Goal: Task Accomplishment & Management: Manage account settings

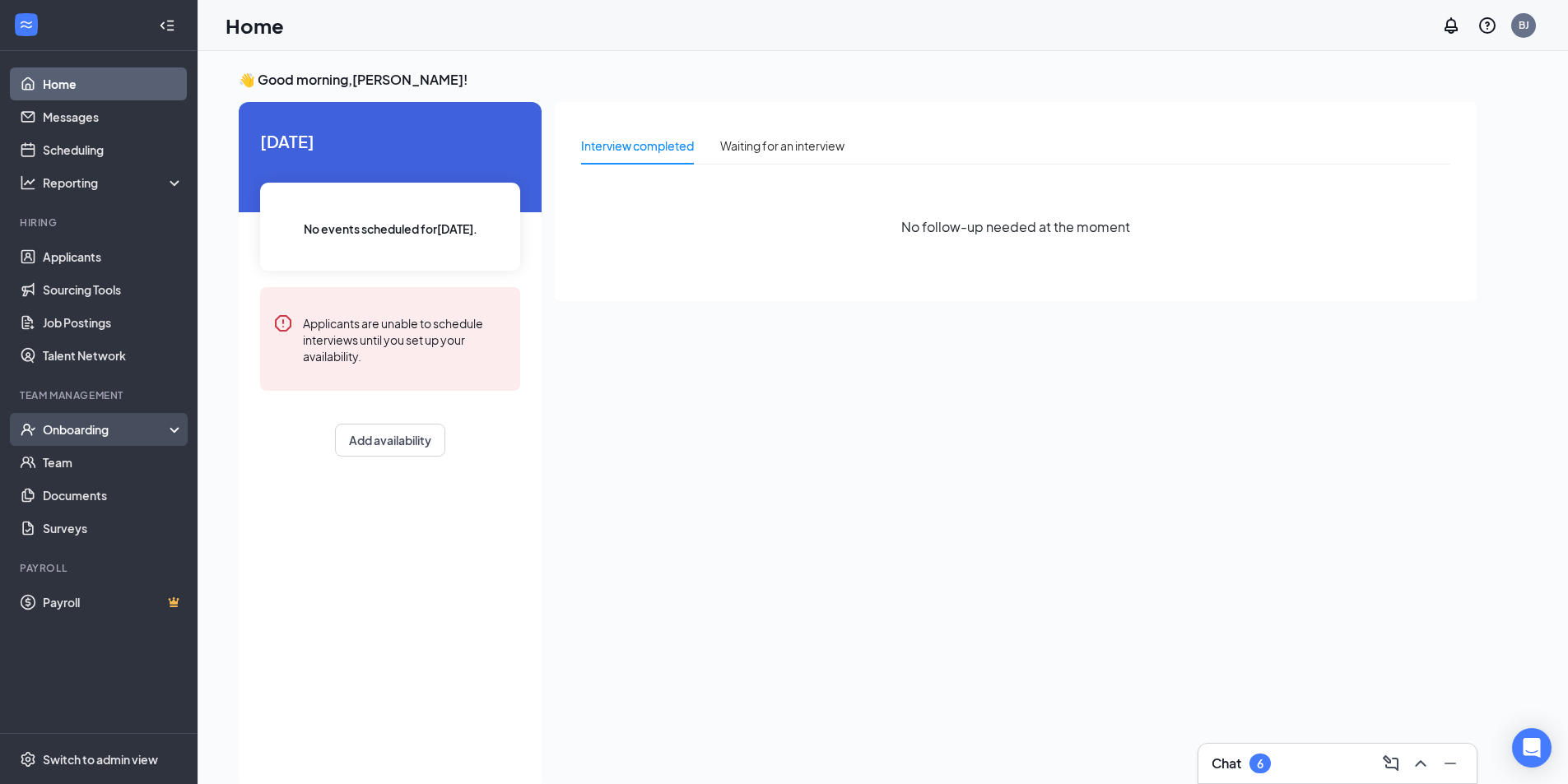
click at [118, 418] on div "Onboarding" at bounding box center [98, 429] width 198 height 32
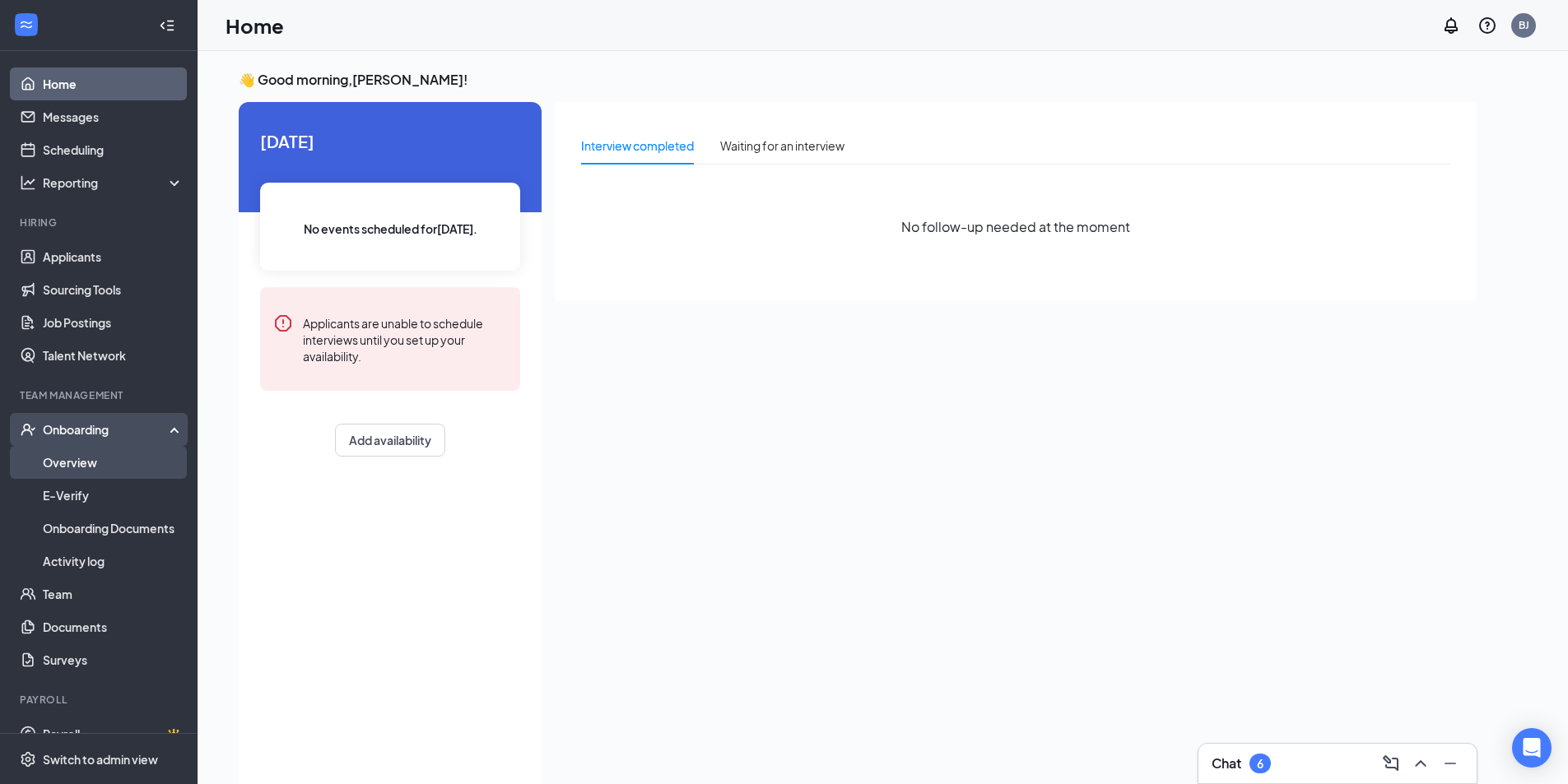
click at [134, 460] on link "Overview" at bounding box center [113, 462] width 140 height 32
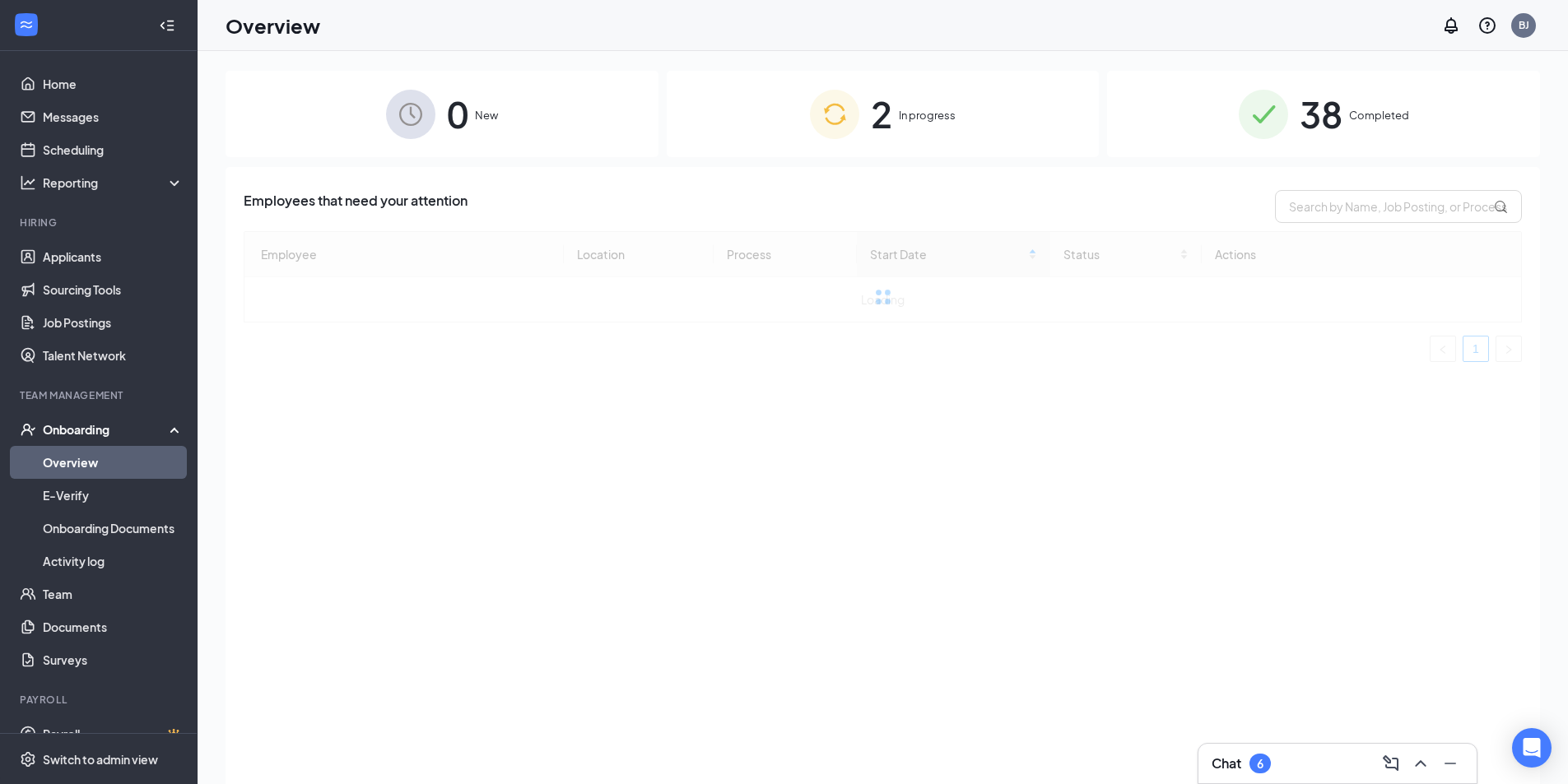
click at [1301, 108] on span "38" at bounding box center [1321, 114] width 43 height 57
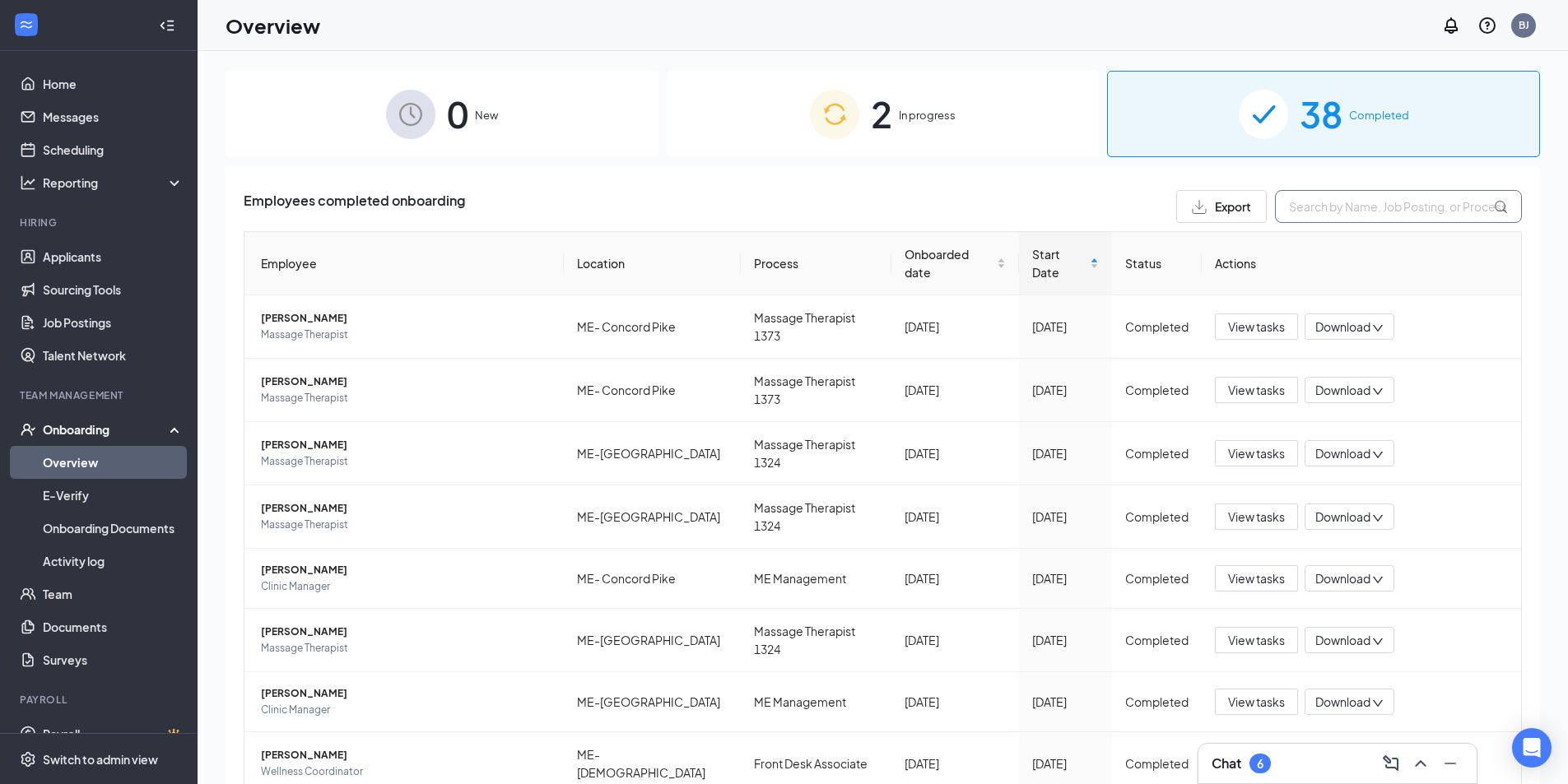
click at [1312, 209] on input "text" at bounding box center [1398, 206] width 247 height 32
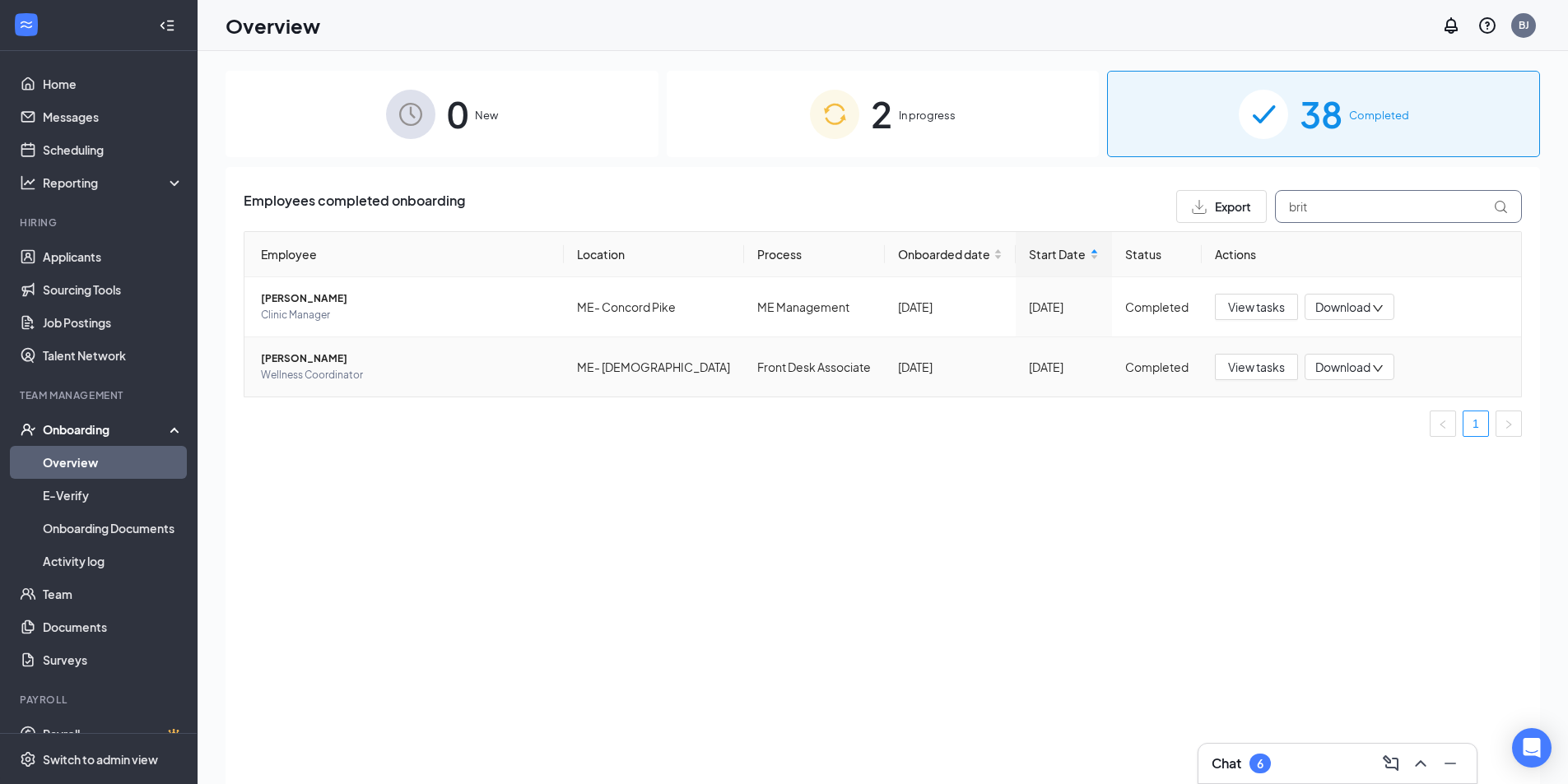
type input "brit"
click at [404, 388] on td "[PERSON_NAME] Wellness Coordinator" at bounding box center [404, 367] width 320 height 59
click at [353, 354] on span "[PERSON_NAME]" at bounding box center [406, 358] width 290 height 16
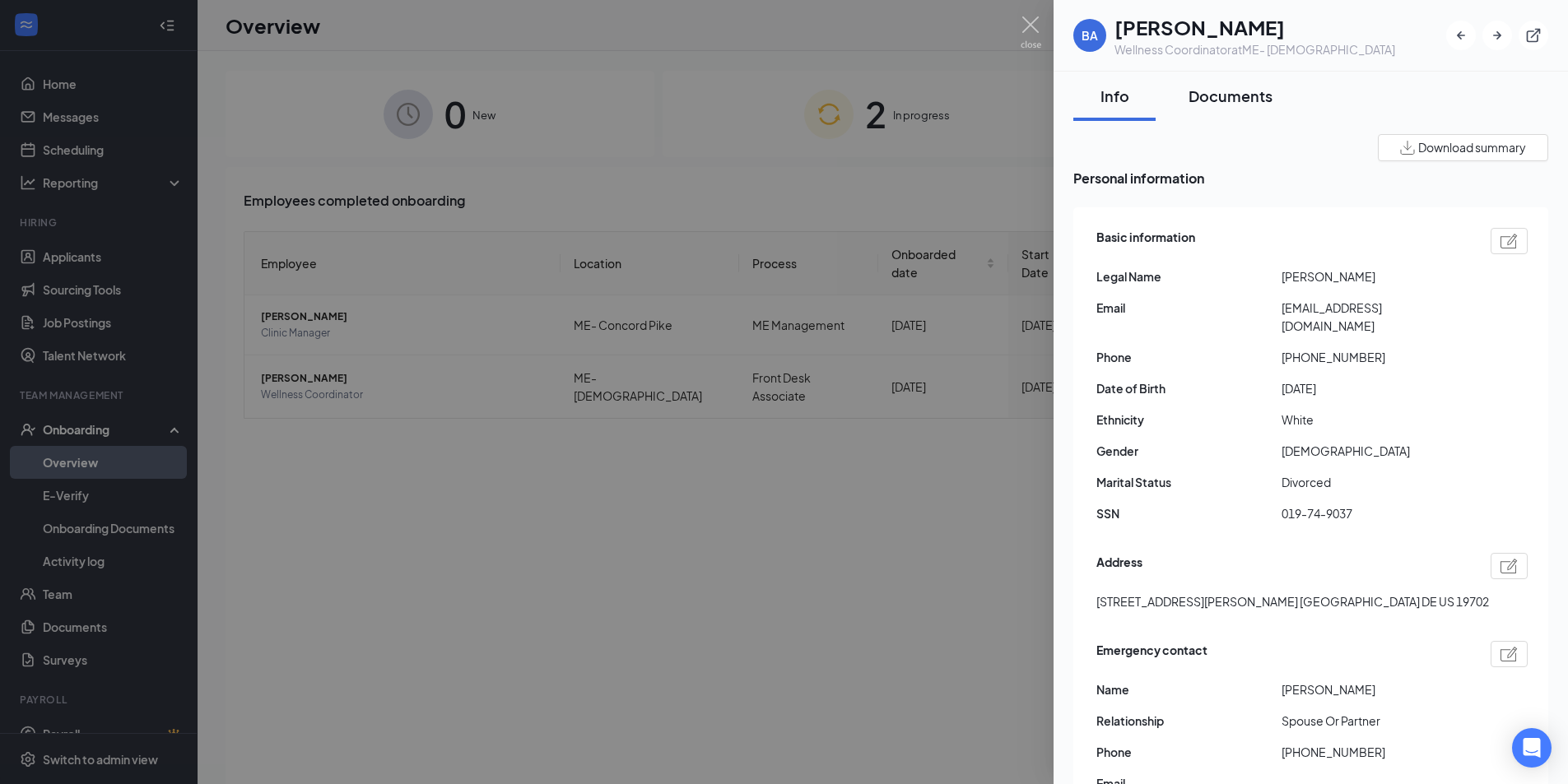
click at [1273, 80] on button "Documents" at bounding box center [1230, 96] width 116 height 50
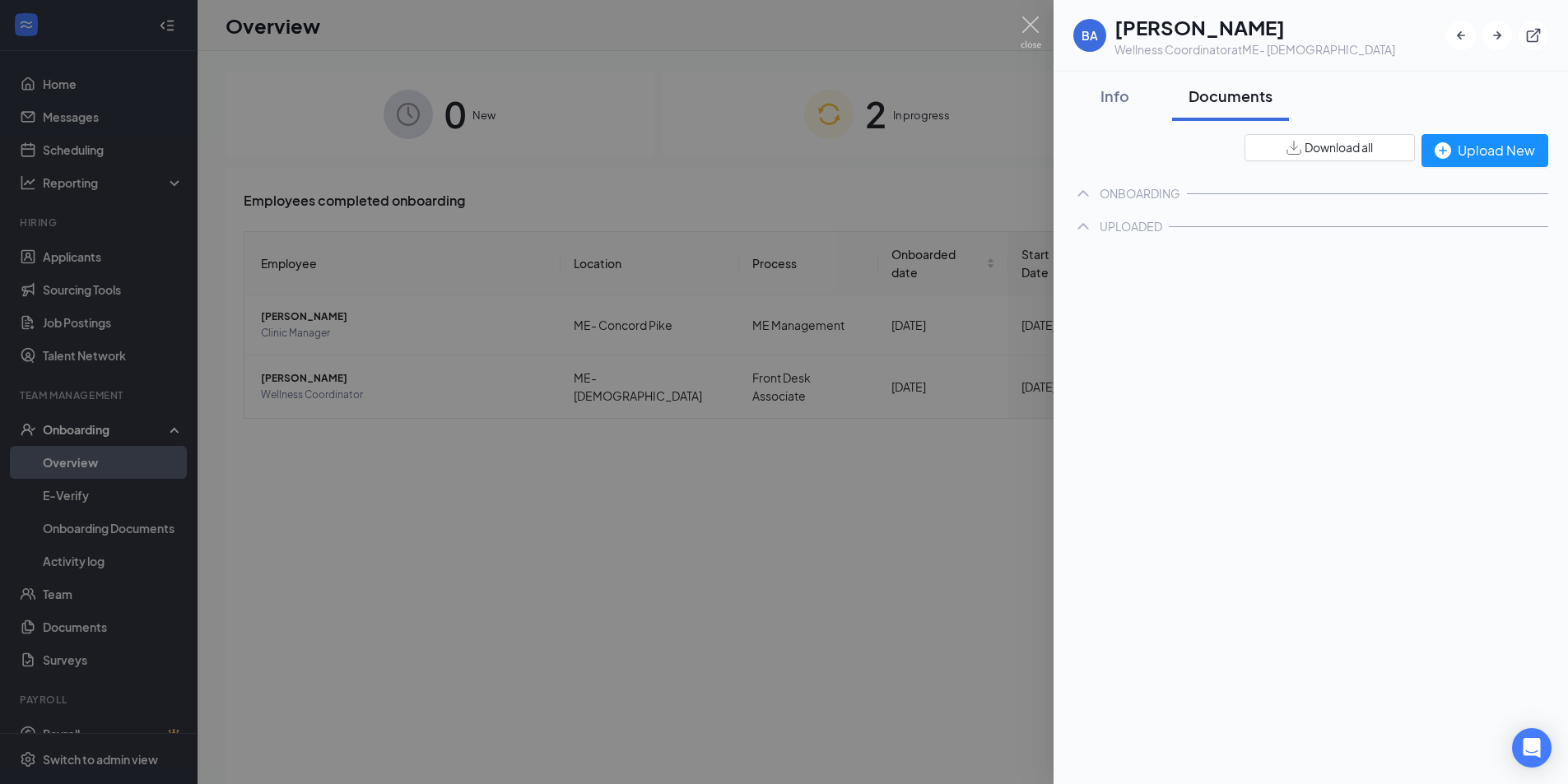
click at [1241, 93] on div "Documents" at bounding box center [1230, 96] width 84 height 21
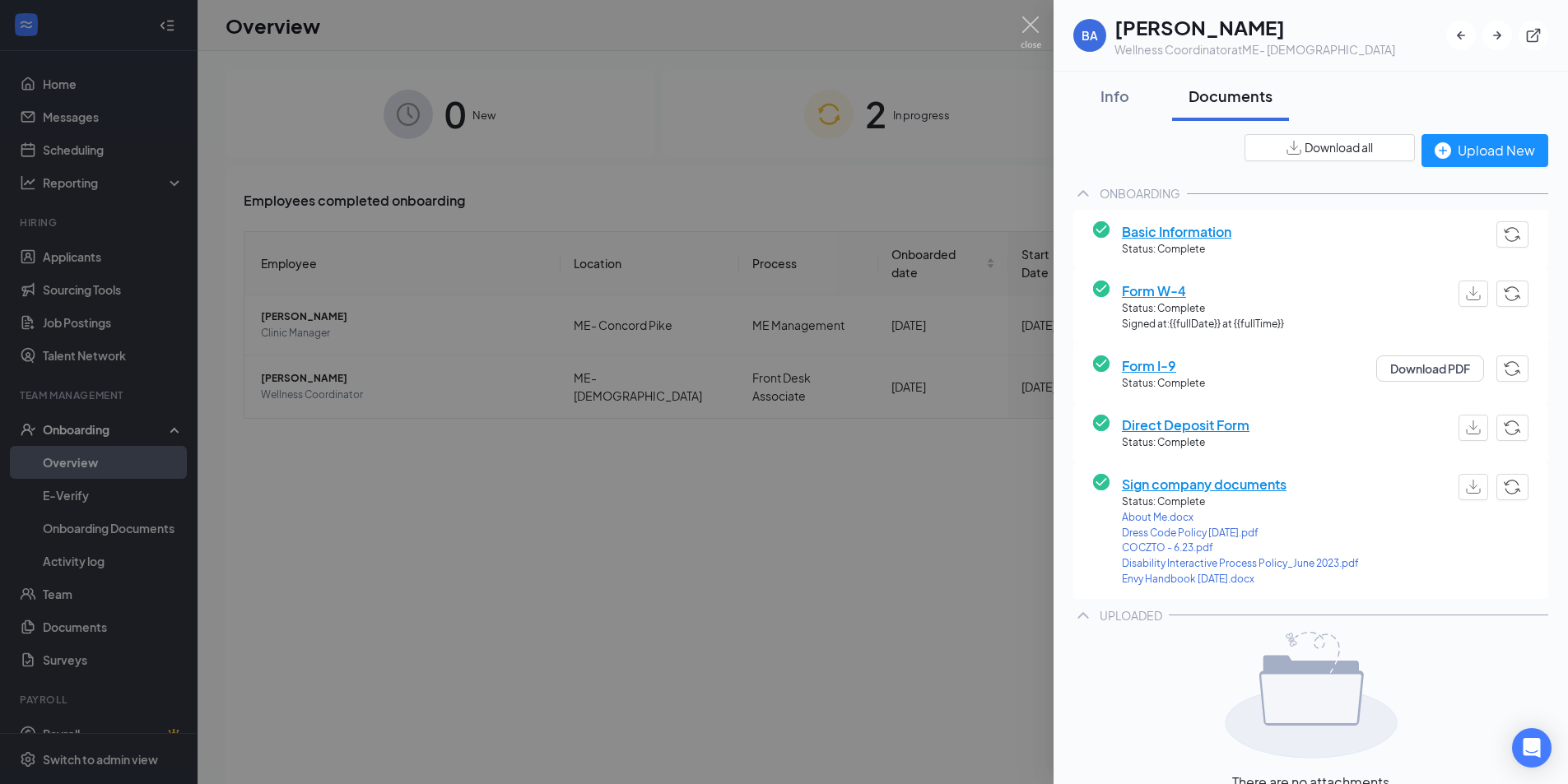
click at [1196, 237] on span "Basic Information" at bounding box center [1176, 232] width 110 height 21
